Goal: Task Accomplishment & Management: Complete application form

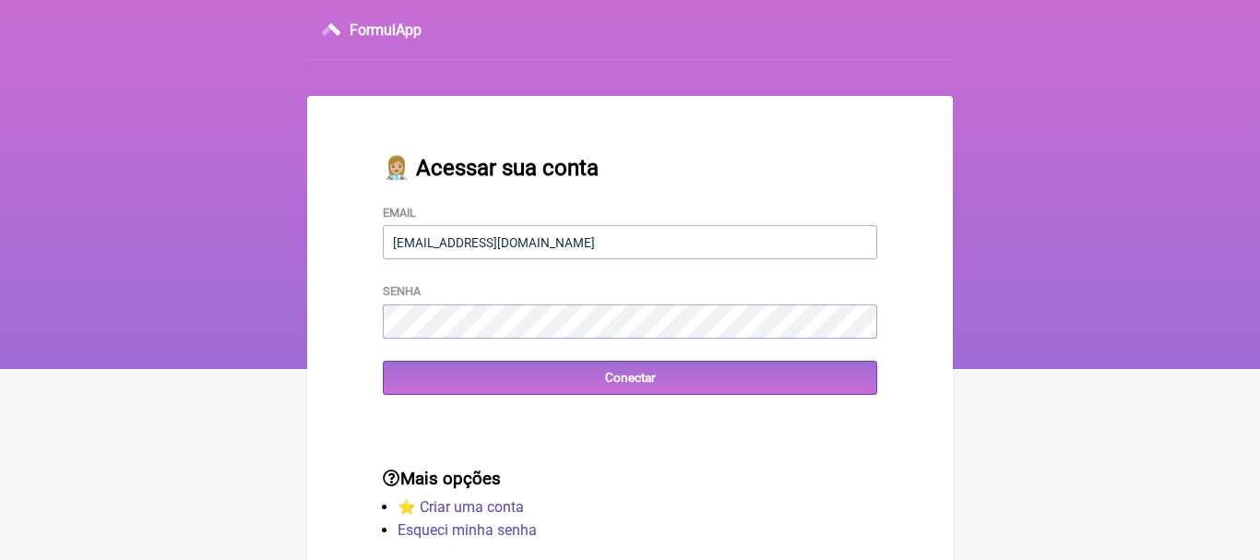
type input "[EMAIL_ADDRESS][DOMAIN_NAME]"
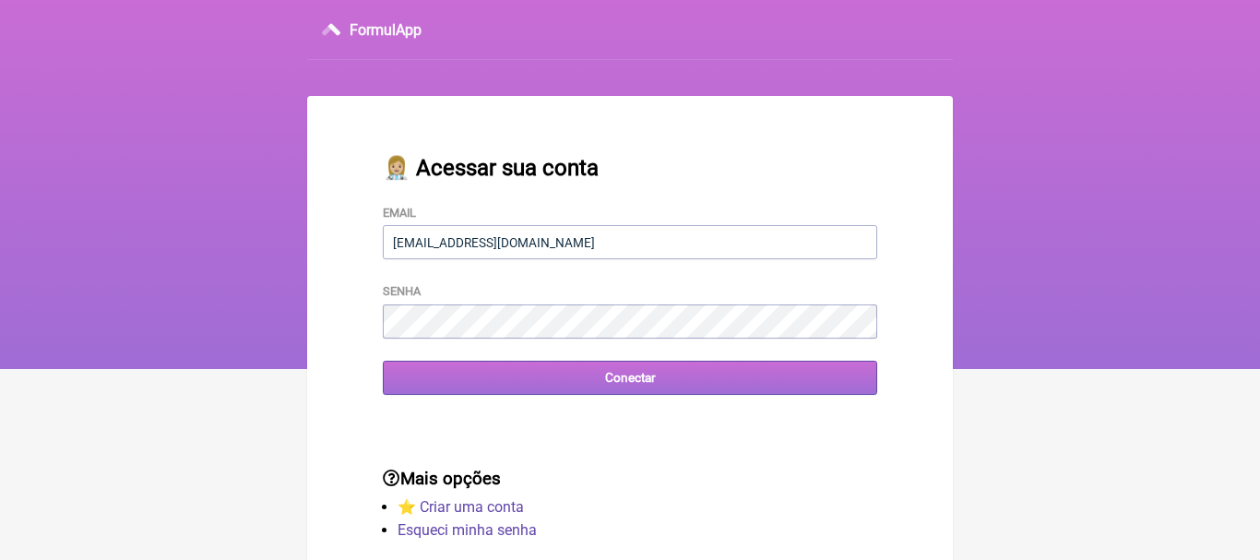
click at [634, 384] on input "Conectar" at bounding box center [630, 378] width 494 height 34
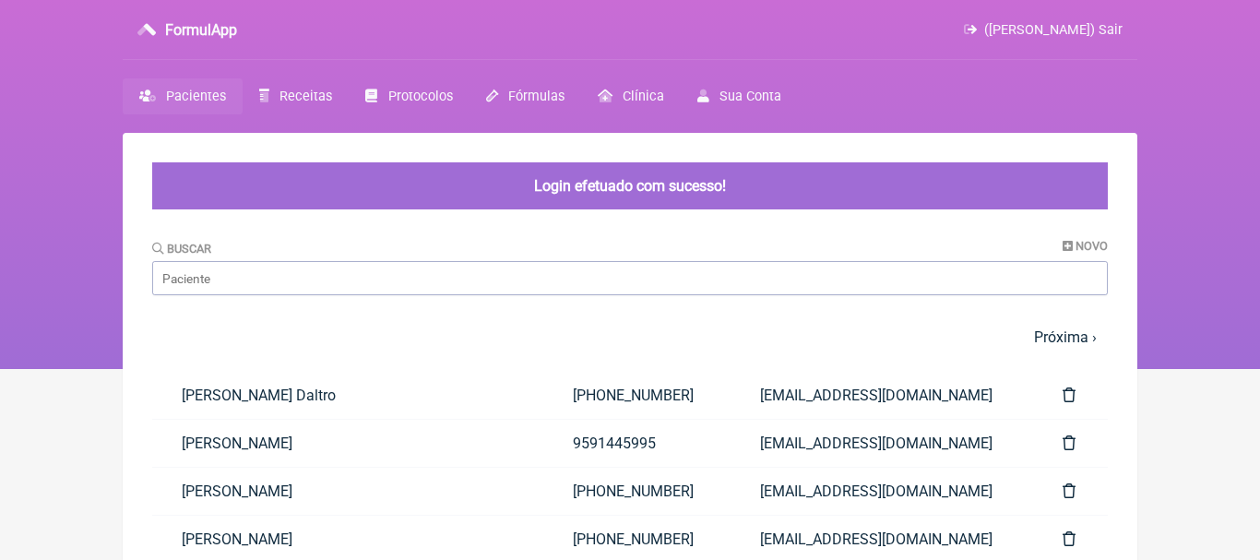
click at [188, 100] on span "Pacientes" at bounding box center [196, 97] width 60 height 16
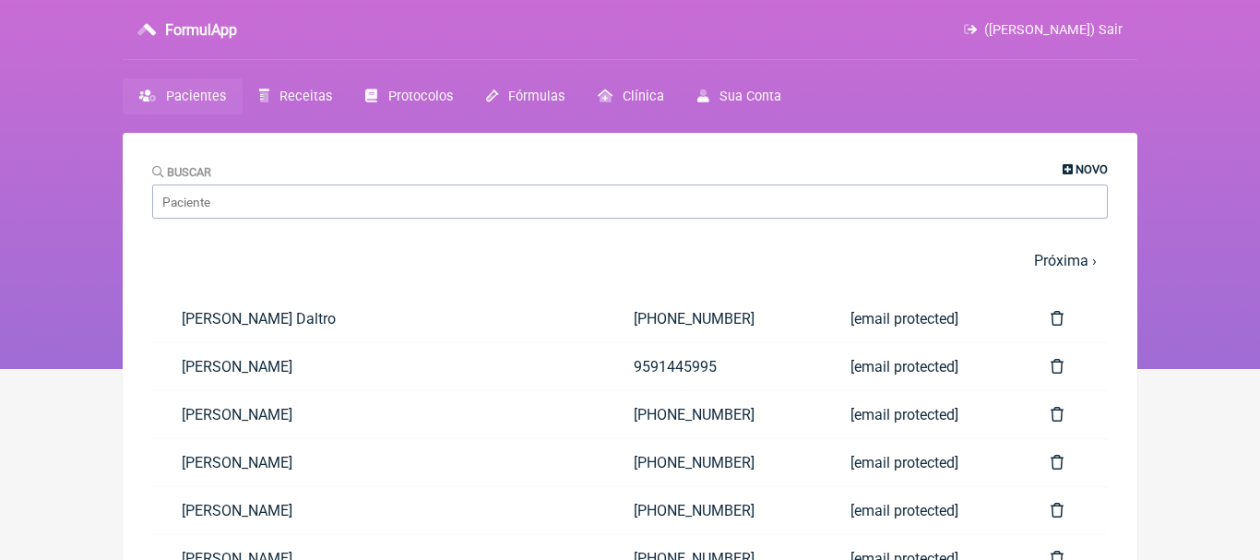
click at [1086, 170] on span "Novo" at bounding box center [1091, 169] width 32 height 14
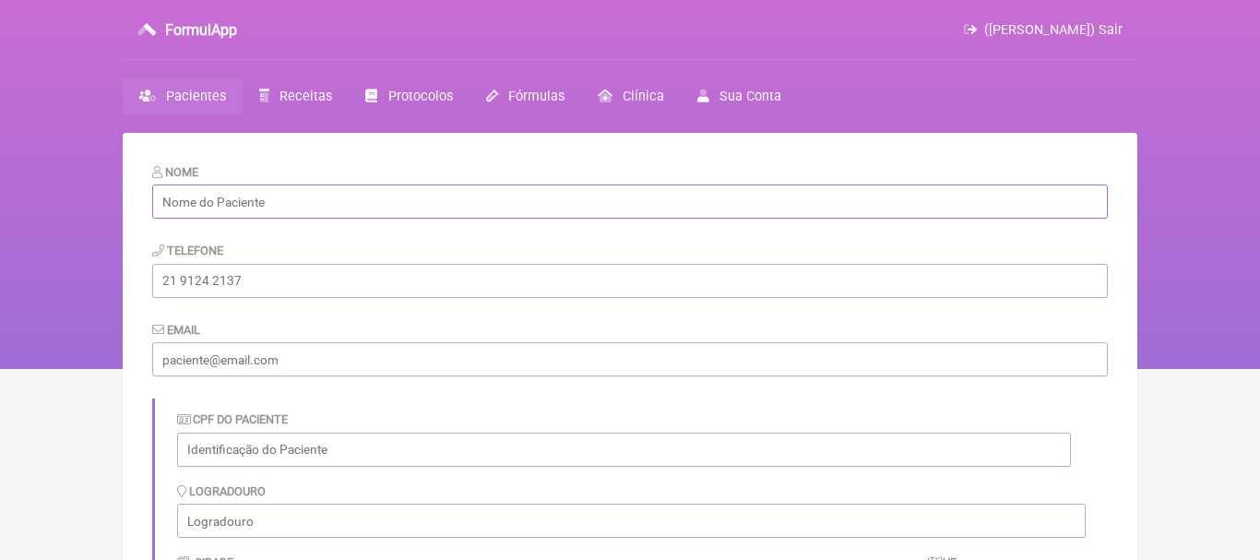
click at [452, 205] on input "text" at bounding box center [629, 201] width 955 height 34
paste input "Victor Eduardo Esteves"
type input "Victor Eduardo Esteves"
click at [316, 286] on input "tel" at bounding box center [629, 281] width 955 height 34
click at [248, 360] on input "email" at bounding box center [629, 359] width 955 height 34
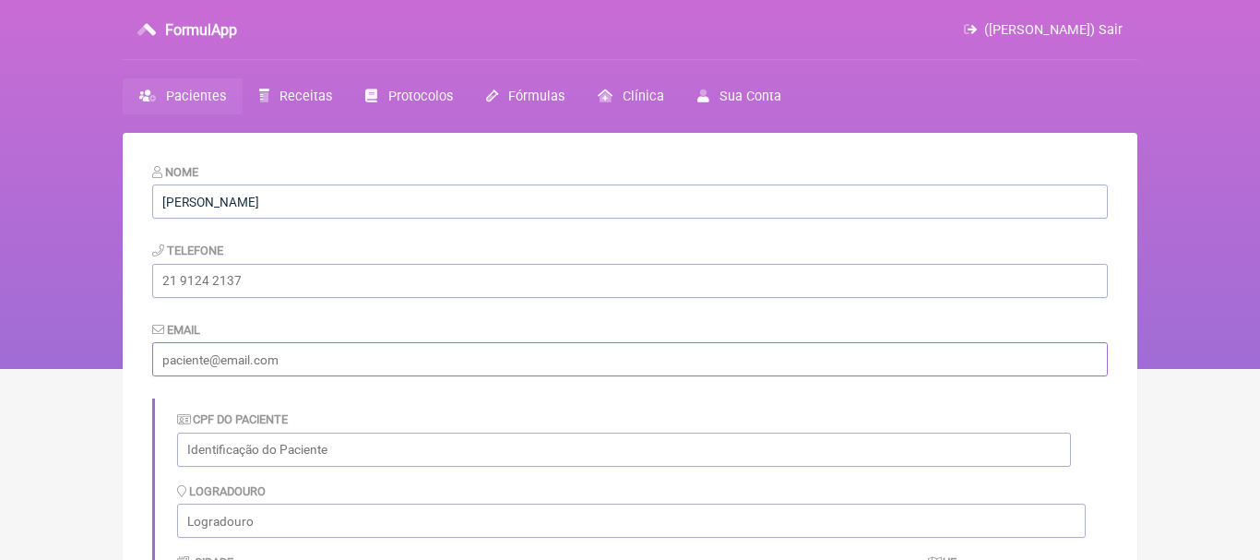
paste input "[EMAIL_ADDRESS][DOMAIN_NAME]"
type input "[EMAIL_ADDRESS][DOMAIN_NAME]"
click at [226, 279] on input "tel" at bounding box center [629, 281] width 955 height 34
paste input "[PHONE_NUMBER]"
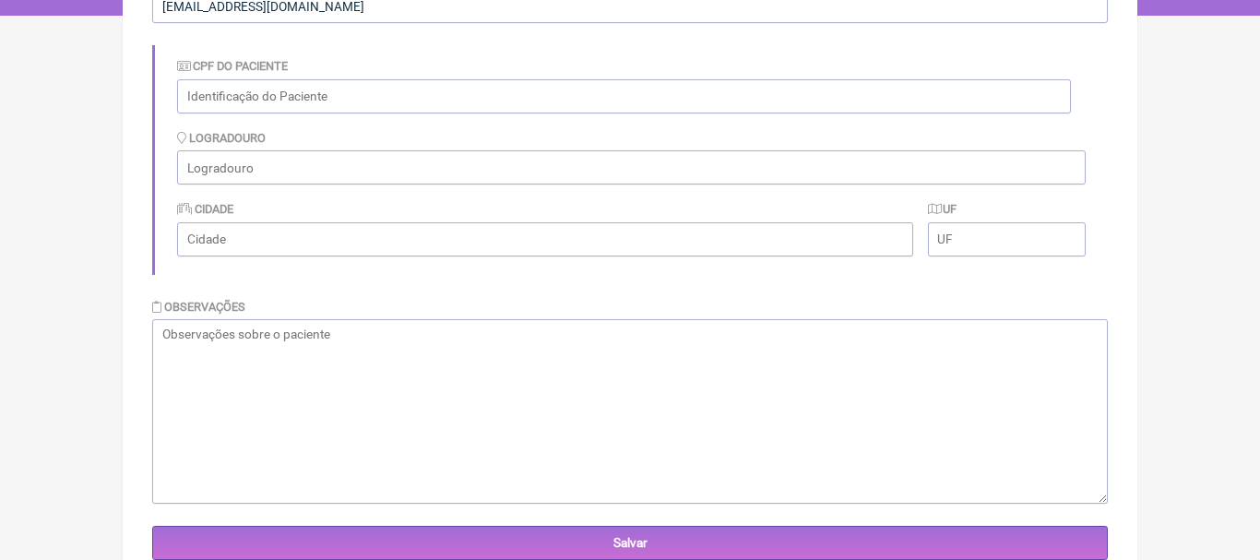
scroll to position [401, 0]
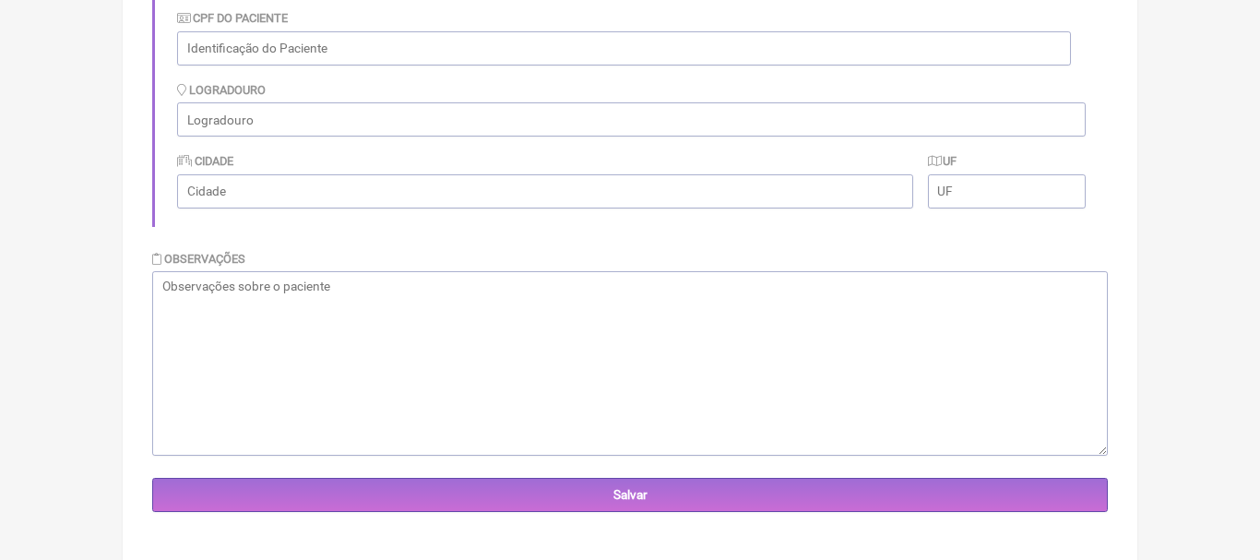
type input "[PHONE_NUMBER]"
click at [850, 313] on textarea at bounding box center [629, 363] width 955 height 184
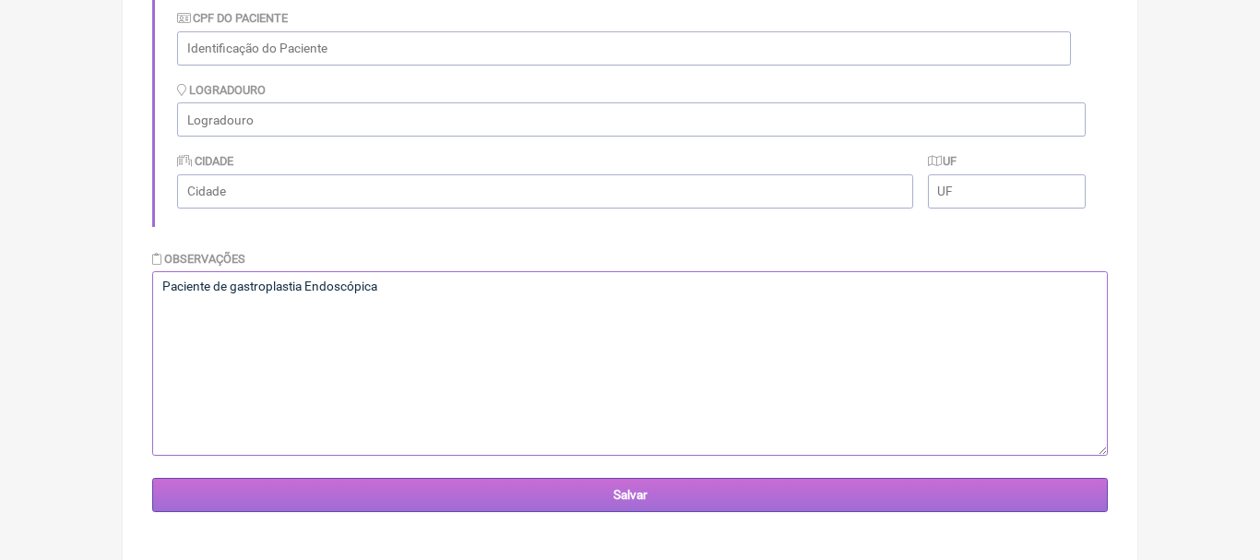
type textarea "Paciente de gastroplastia Endoscópica"
click at [671, 493] on input "Salvar" at bounding box center [629, 495] width 955 height 34
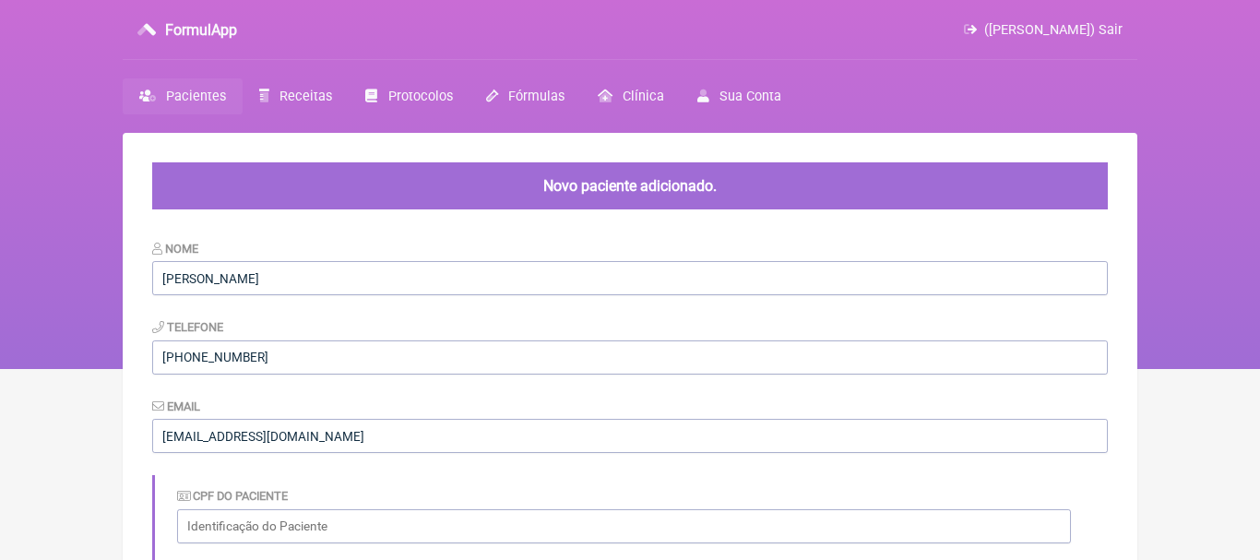
click at [302, 94] on span "Receitas" at bounding box center [305, 97] width 53 height 16
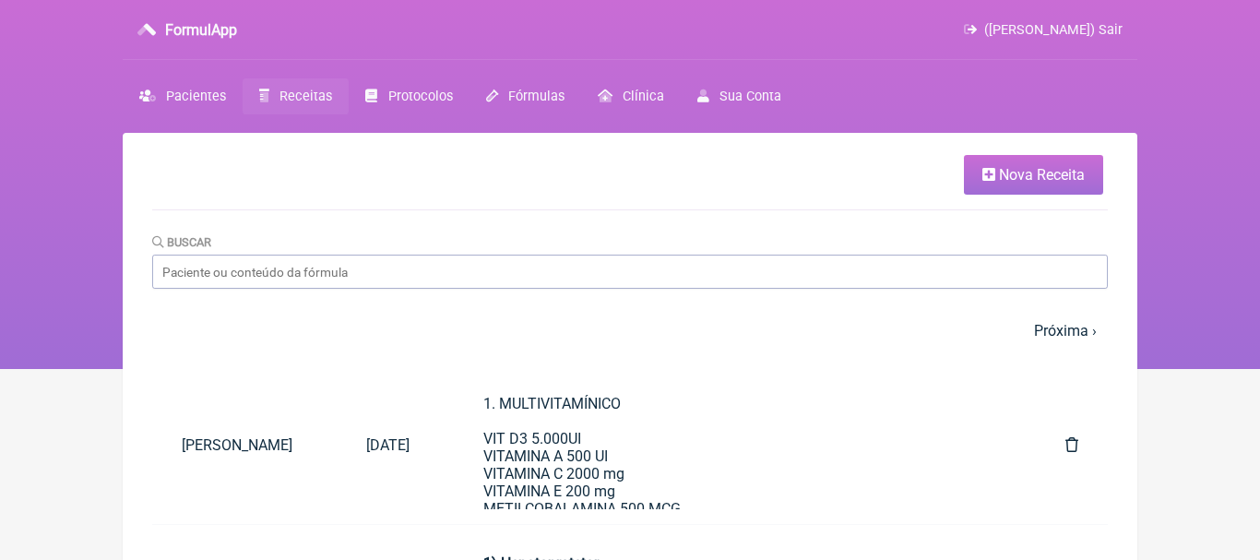
click at [1011, 173] on span "Nova Receita" at bounding box center [1042, 175] width 86 height 18
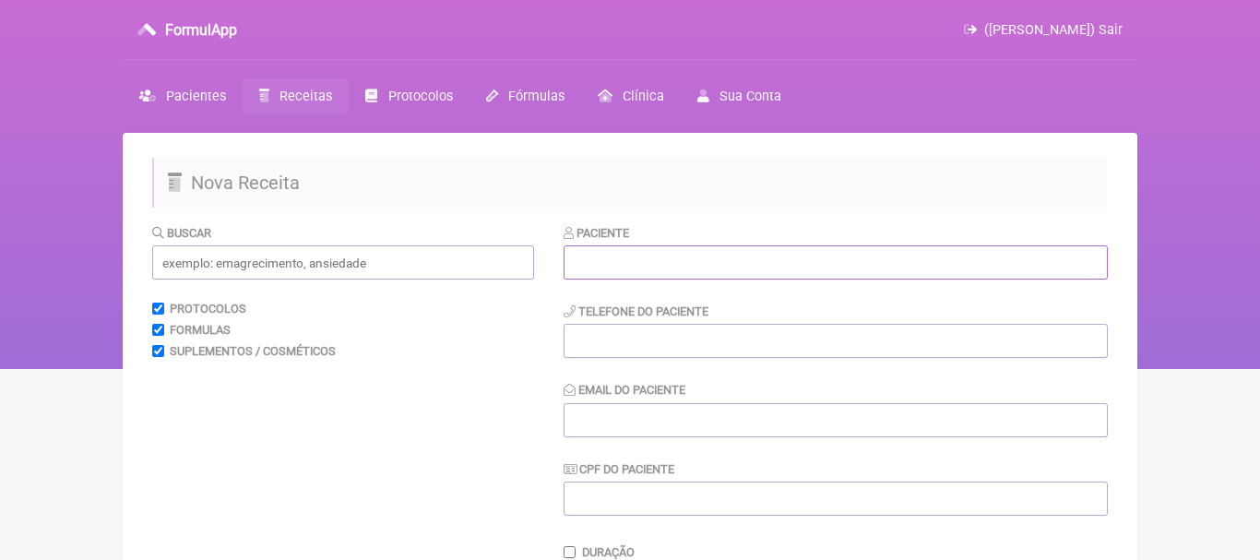
click at [830, 267] on input "text" at bounding box center [835, 262] width 544 height 34
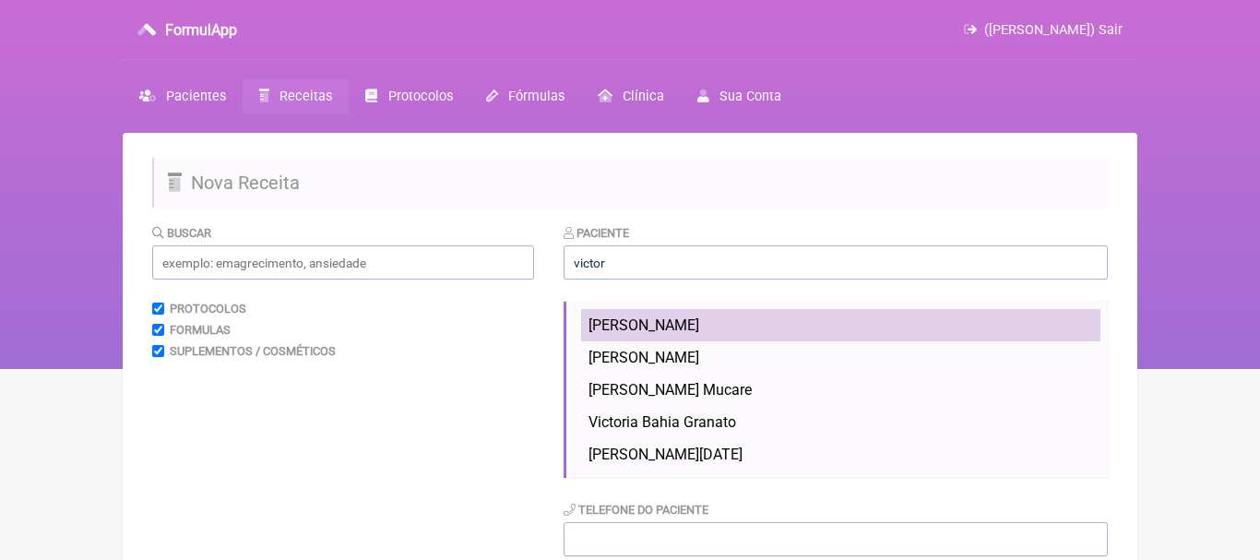
click at [666, 328] on span "Victor Eduardo Esteves" at bounding box center [643, 325] width 111 height 18
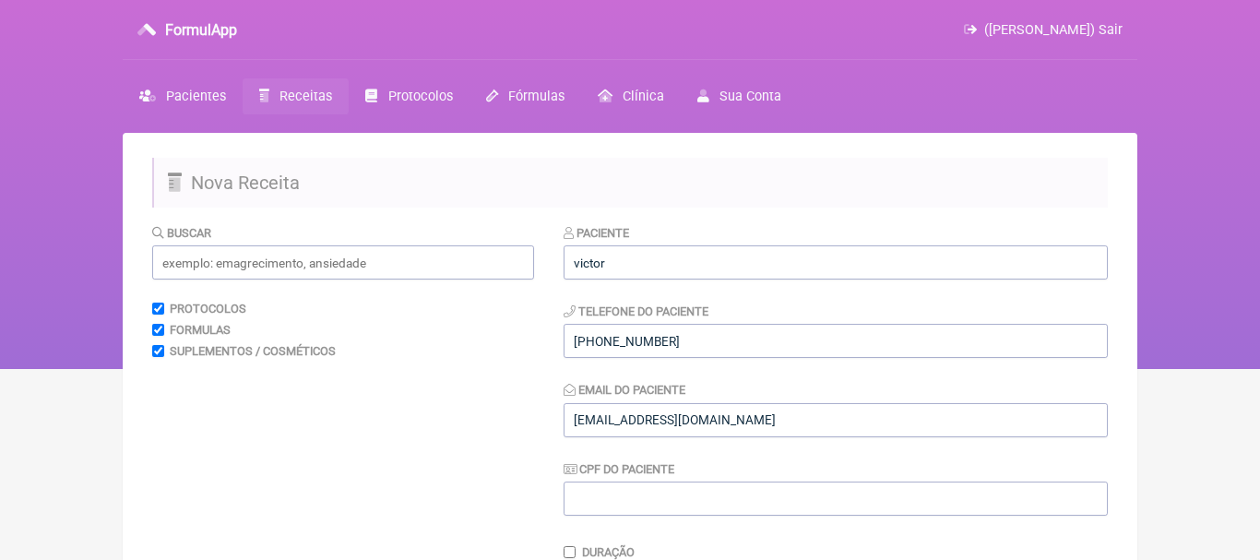
type input "Victor Eduardo Esteves"
type input "[PHONE_NUMBER]"
type input "[EMAIL_ADDRESS][DOMAIN_NAME]"
click at [514, 271] on input "text" at bounding box center [343, 262] width 382 height 34
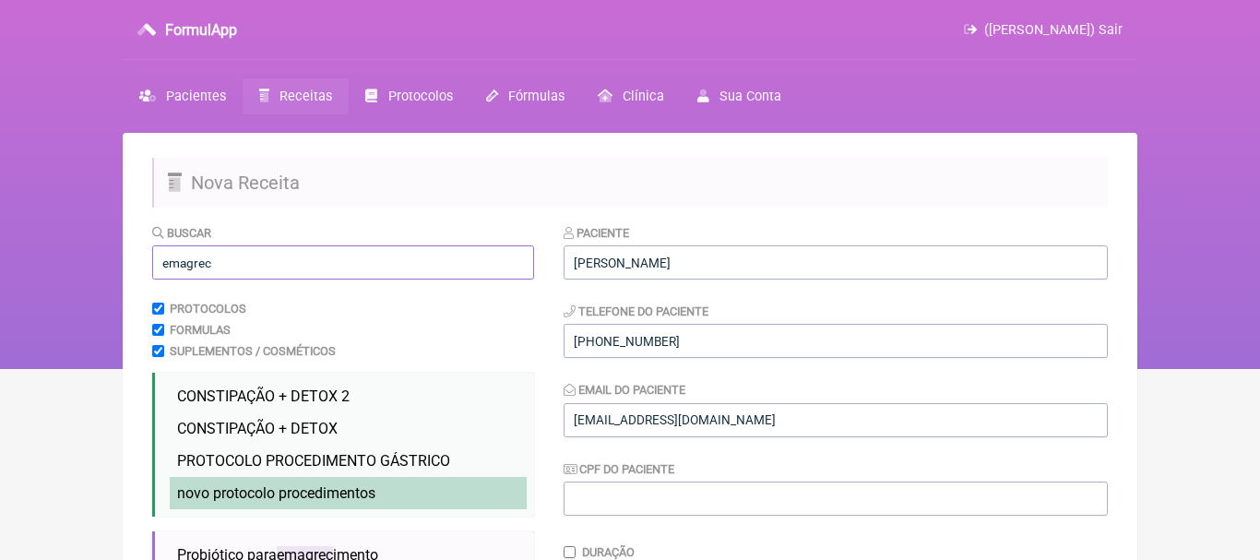
type input "emagrec"
click at [336, 484] on li "novo protocolo procedimentos emagrec imento novo" at bounding box center [348, 493] width 357 height 32
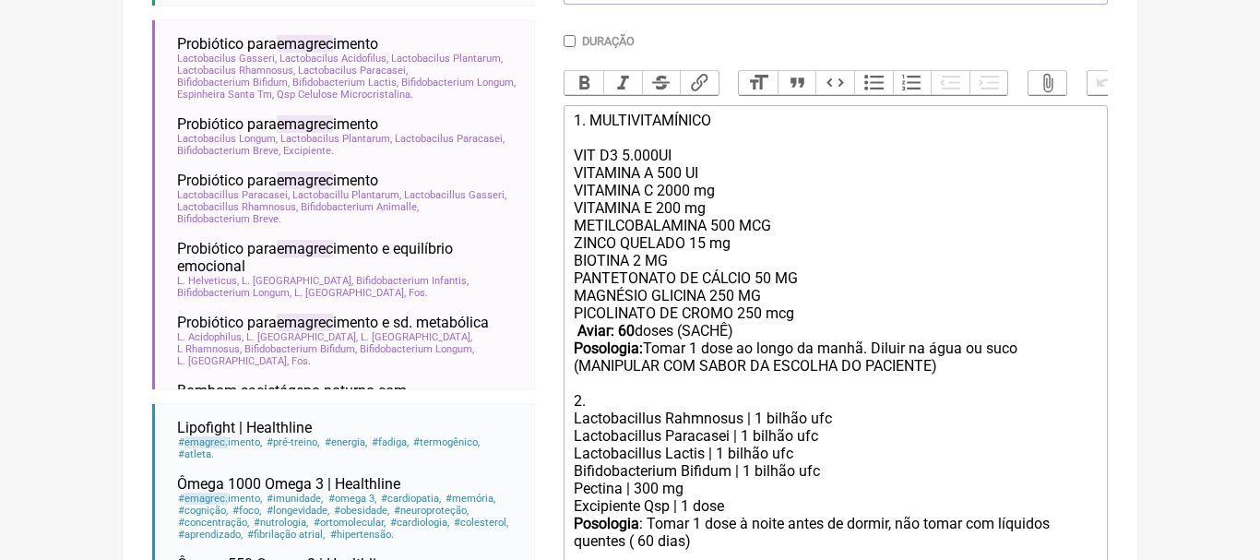
scroll to position [537, 0]
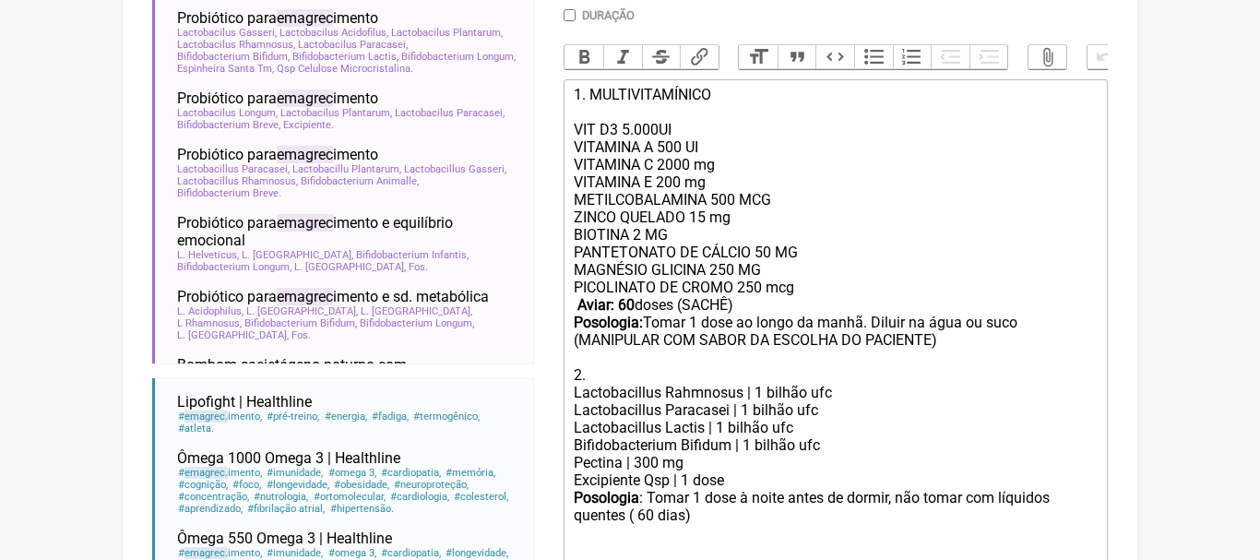
click at [629, 302] on strong "Aviar: 60" at bounding box center [605, 305] width 57 height 18
click at [869, 326] on div "PANTETONATO DE CÁLCIO 50 MG MAGNÉSIO GLICINA 250 MG PICOLINATO DE CROMO 250 mcg…" at bounding box center [836, 313] width 524 height 140
click at [908, 326] on div "PANTETONATO DE CÁLCIO 50 MG MAGNÉSIO GLICINA 250 MG PICOLINATO DE CROMO 250 mcg…" at bounding box center [836, 313] width 524 height 140
click at [651, 516] on div "Posologia : Tomar 1 dose à noite antes de dormir, não tomar com líquidos quente…" at bounding box center [836, 525] width 524 height 72
type trix-editor "<div>1. MULTIVITAMÍNICO<br><br>VIT D3 5.000UI<br>VITAMINA A 500 UI<br>&nbsp;VIT…"
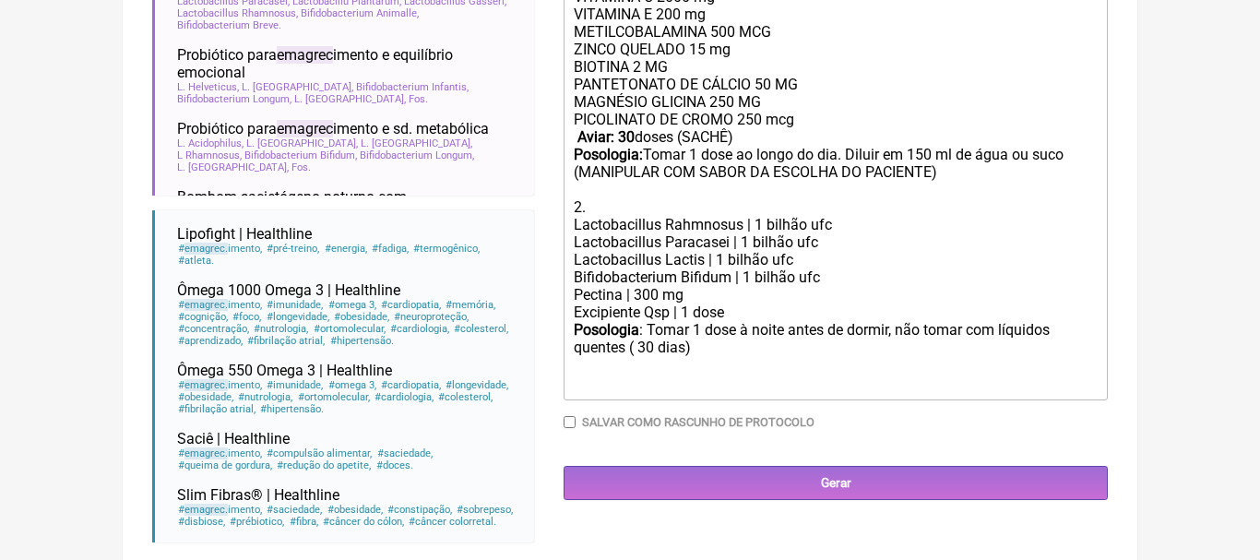
scroll to position [730, 0]
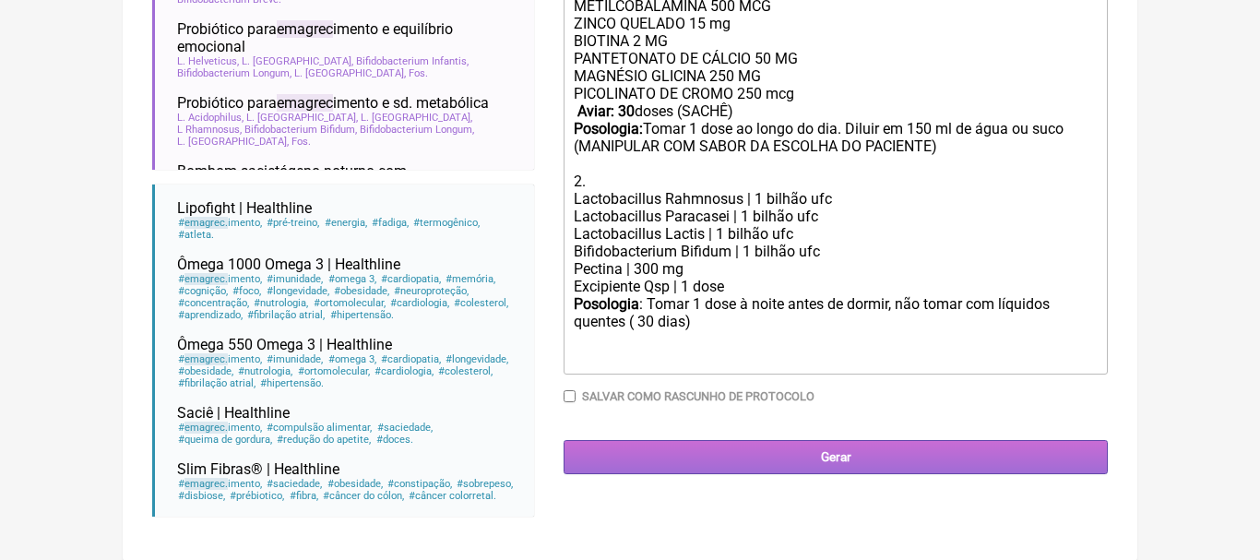
click at [851, 459] on input "Gerar" at bounding box center [835, 457] width 544 height 34
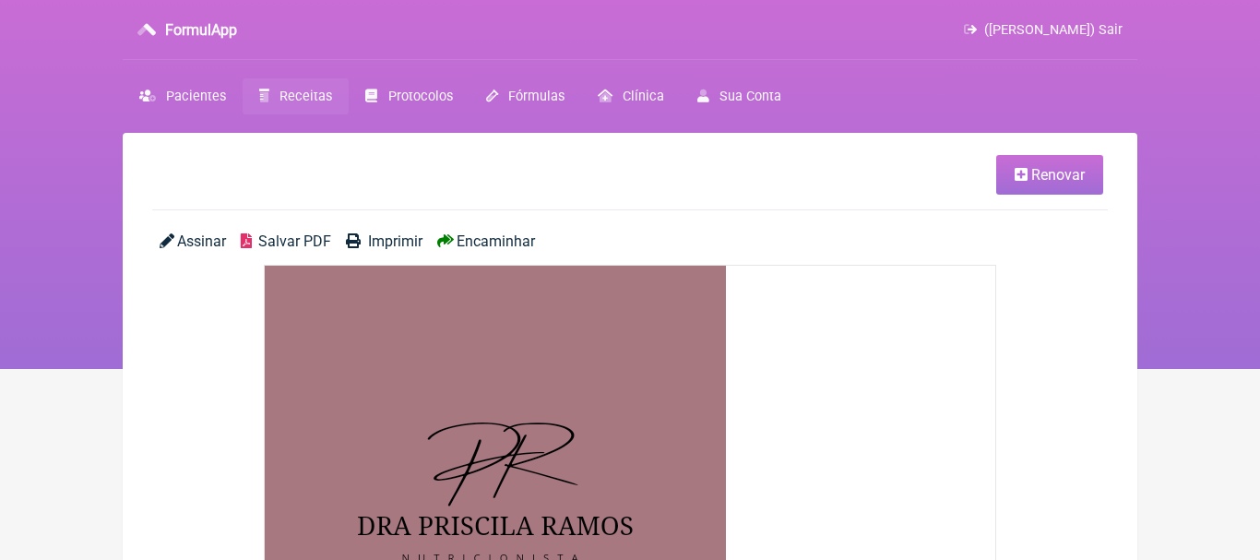
click at [505, 244] on span "Encaminhar" at bounding box center [495, 241] width 78 height 18
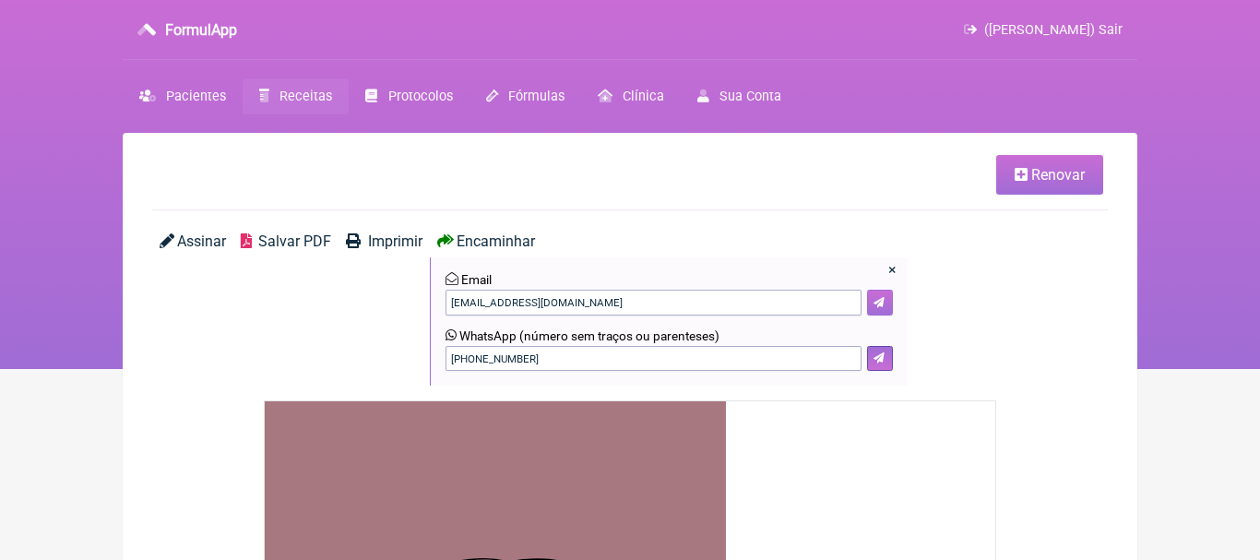
click at [881, 302] on icon at bounding box center [878, 302] width 11 height 11
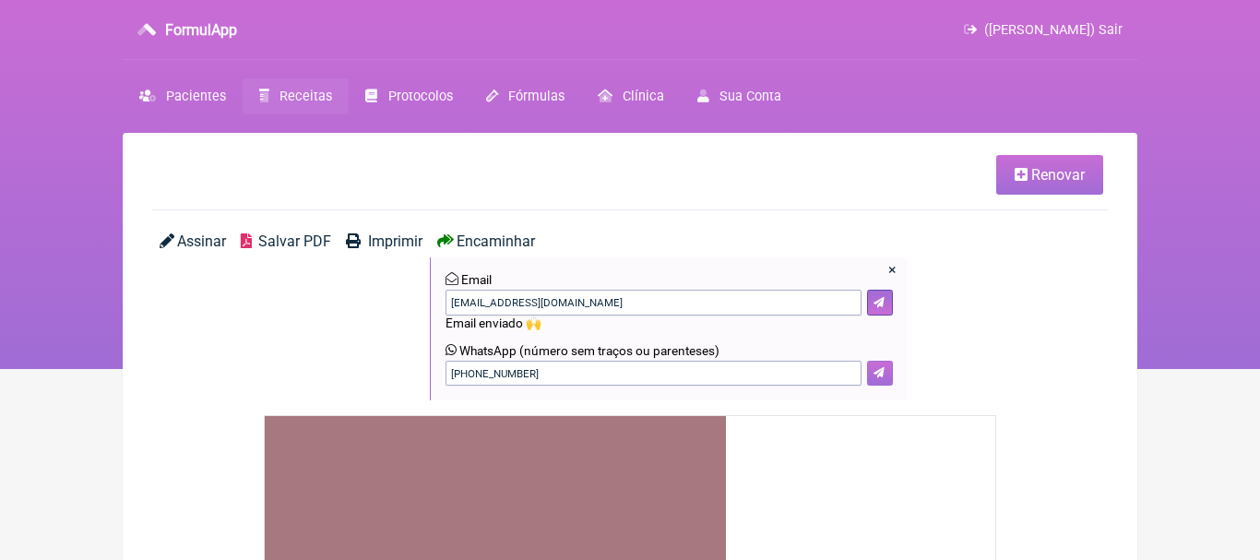
click at [878, 376] on icon at bounding box center [878, 372] width 11 height 11
